Goal: Task Accomplishment & Management: Complete application form

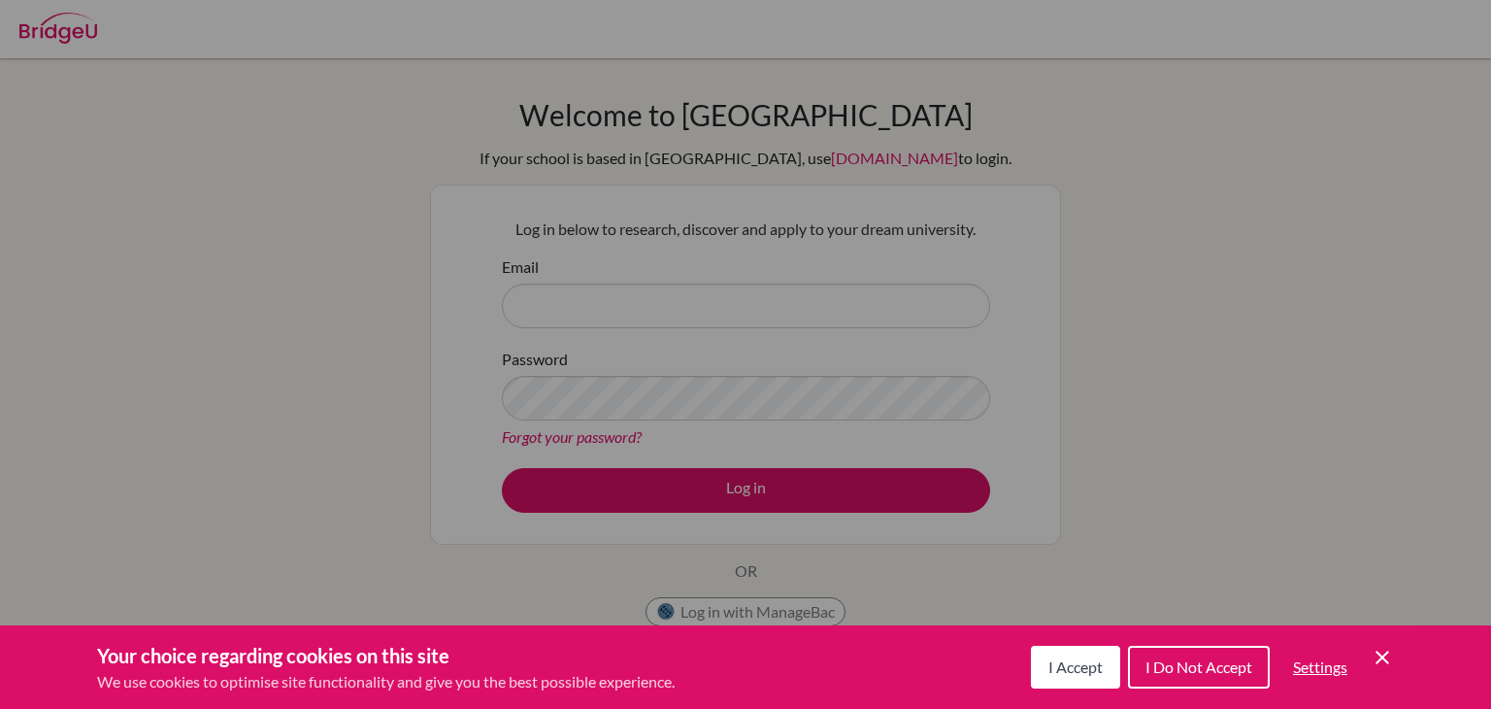
click at [1384, 655] on icon "Cookie Control Close Icon" at bounding box center [1381, 656] width 23 height 23
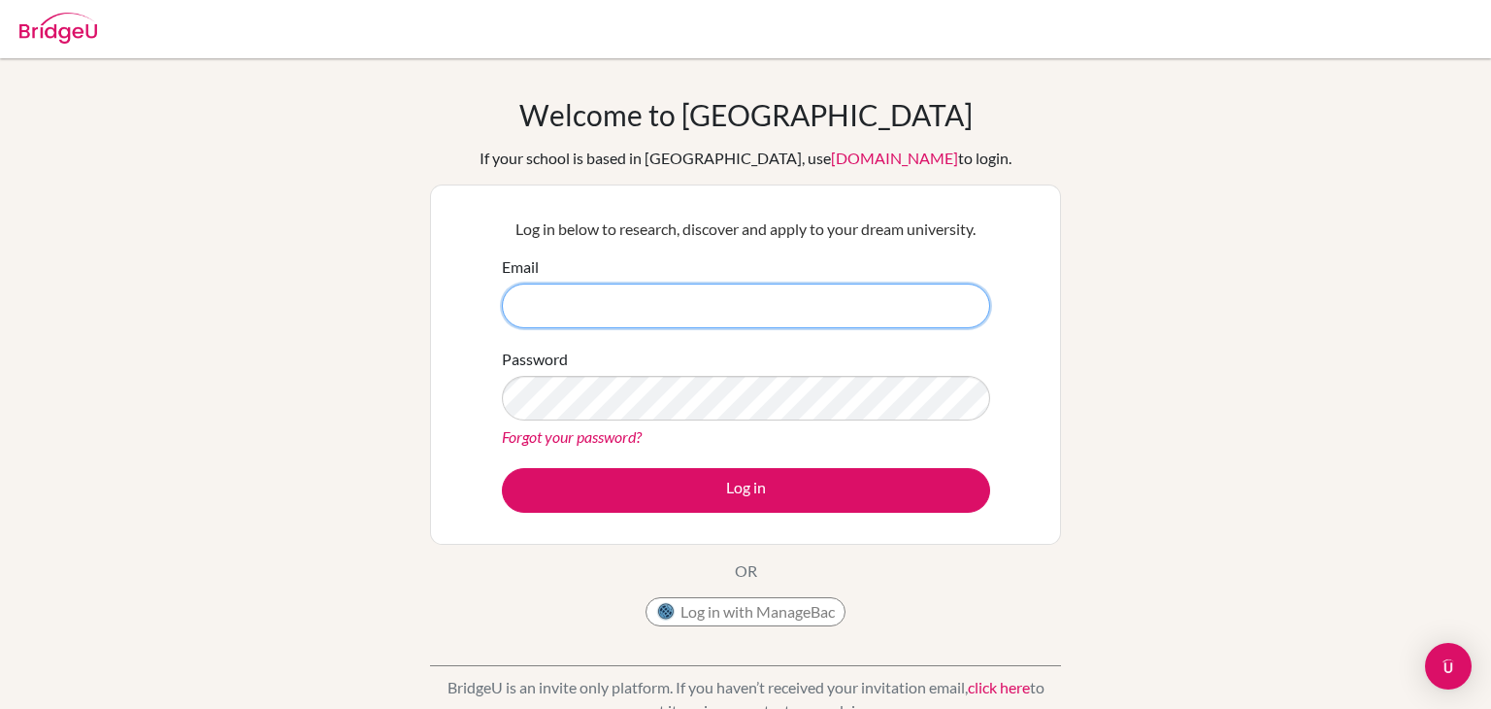
click at [837, 295] on input "Email" at bounding box center [746, 305] width 488 height 45
type input "oliviacaricato2@gmail.com"
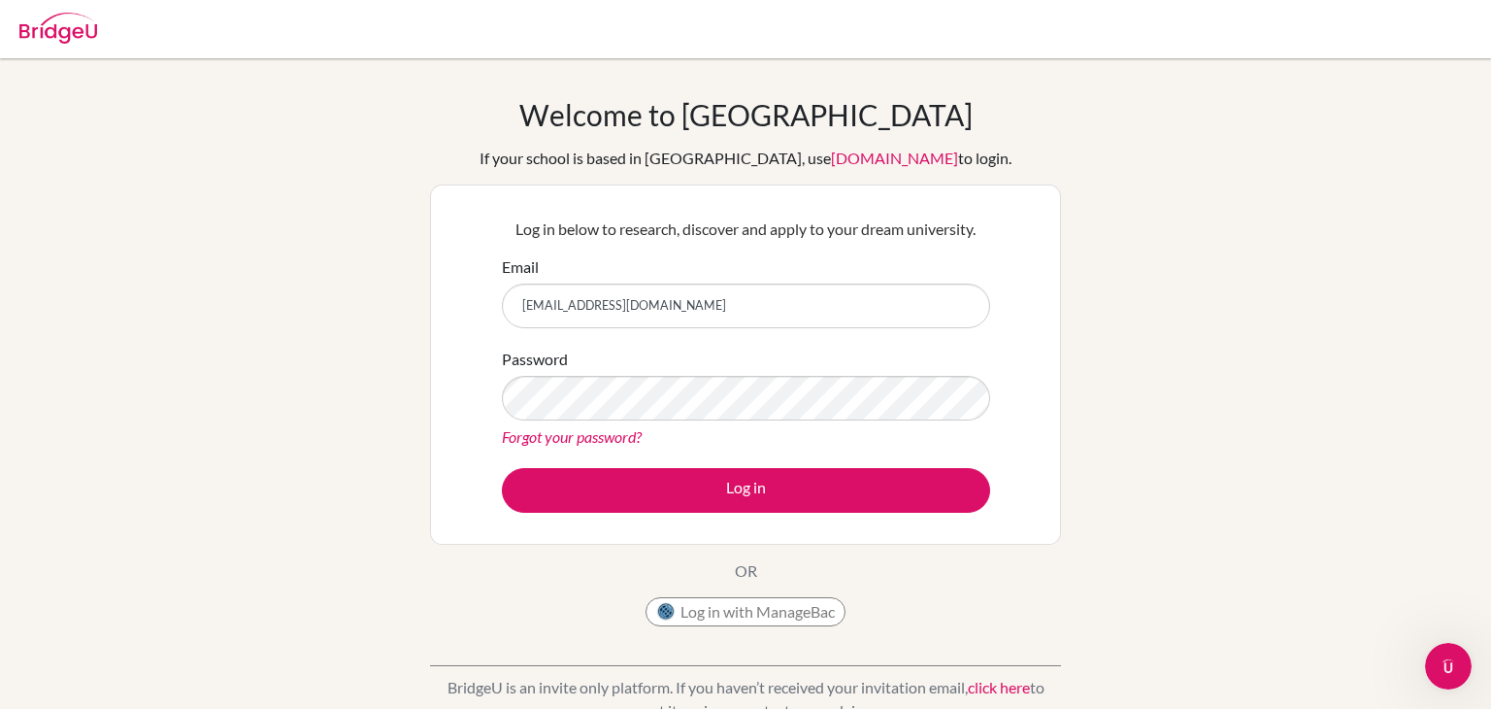
click at [59, 30] on img at bounding box center [58, 28] width 78 height 31
